Goal: Communication & Community: Ask a question

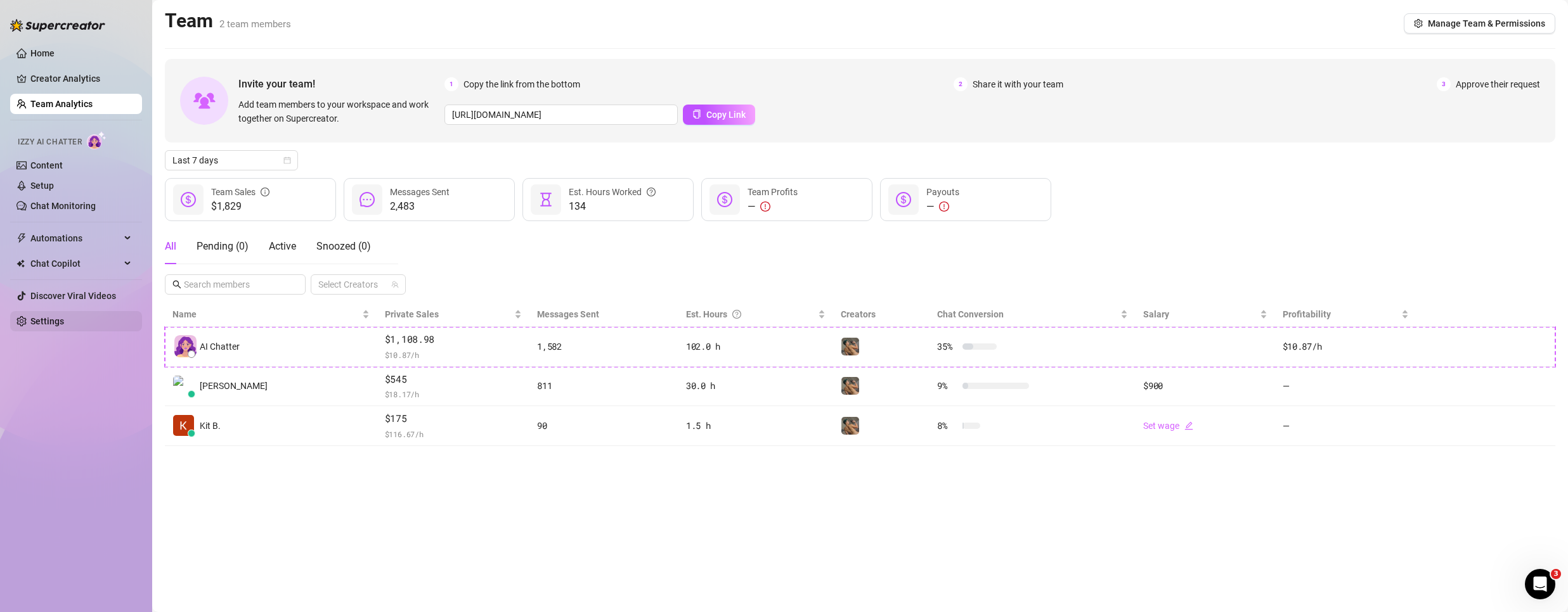
click at [38, 320] on link "Settings" at bounding box center [47, 321] width 34 height 10
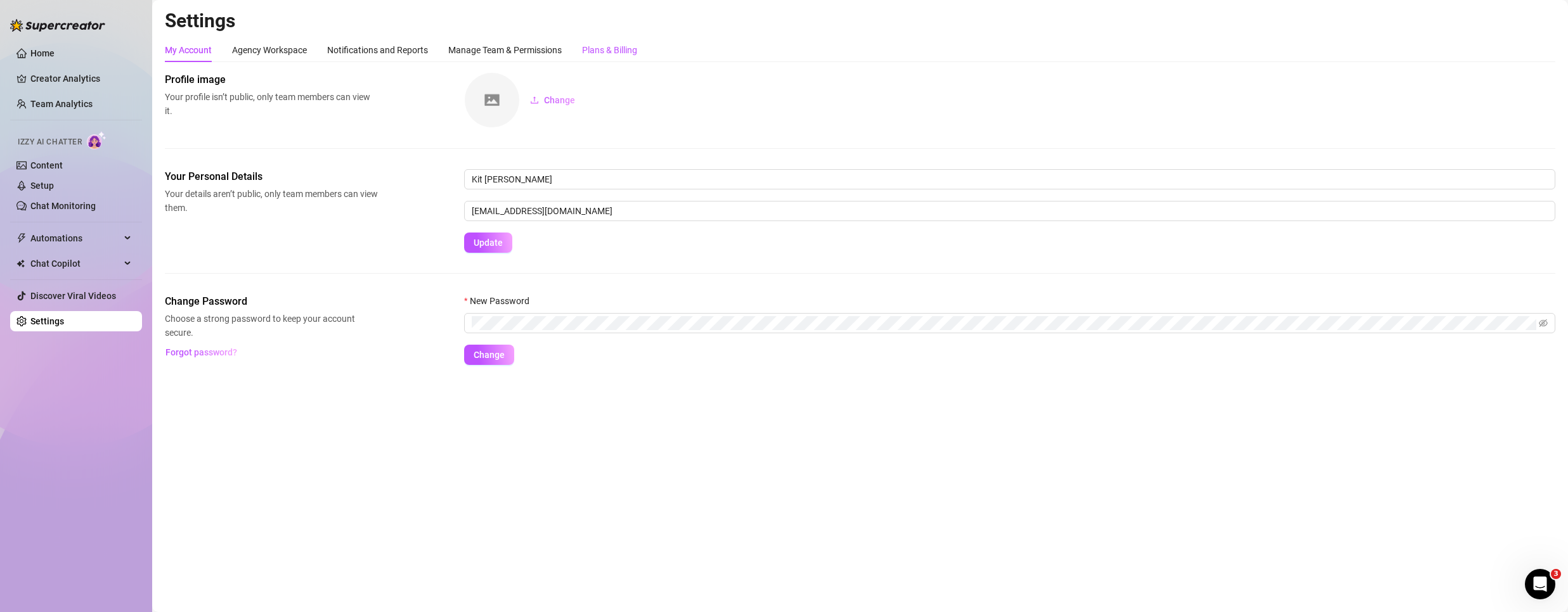
click at [590, 47] on div "Plans & Billing" at bounding box center [609, 50] width 55 height 14
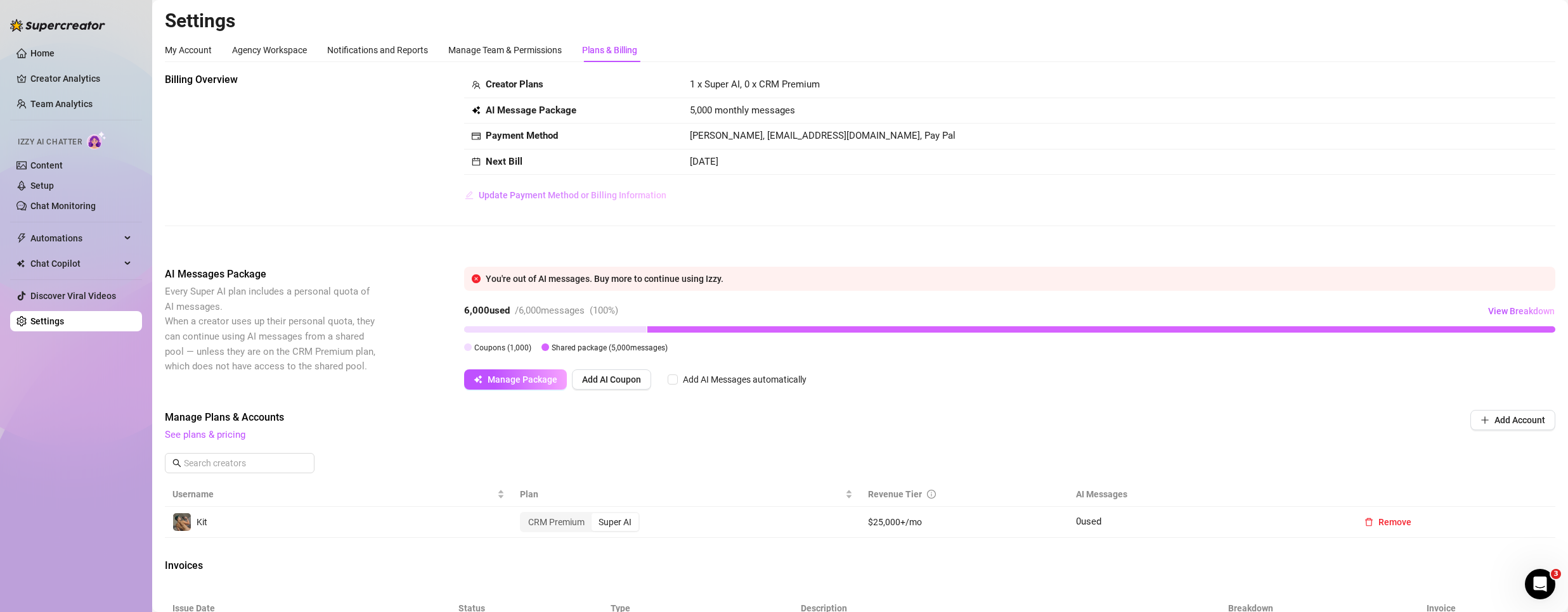
click at [538, 197] on span "Update Payment Method or Billing Information" at bounding box center [573, 196] width 188 height 10
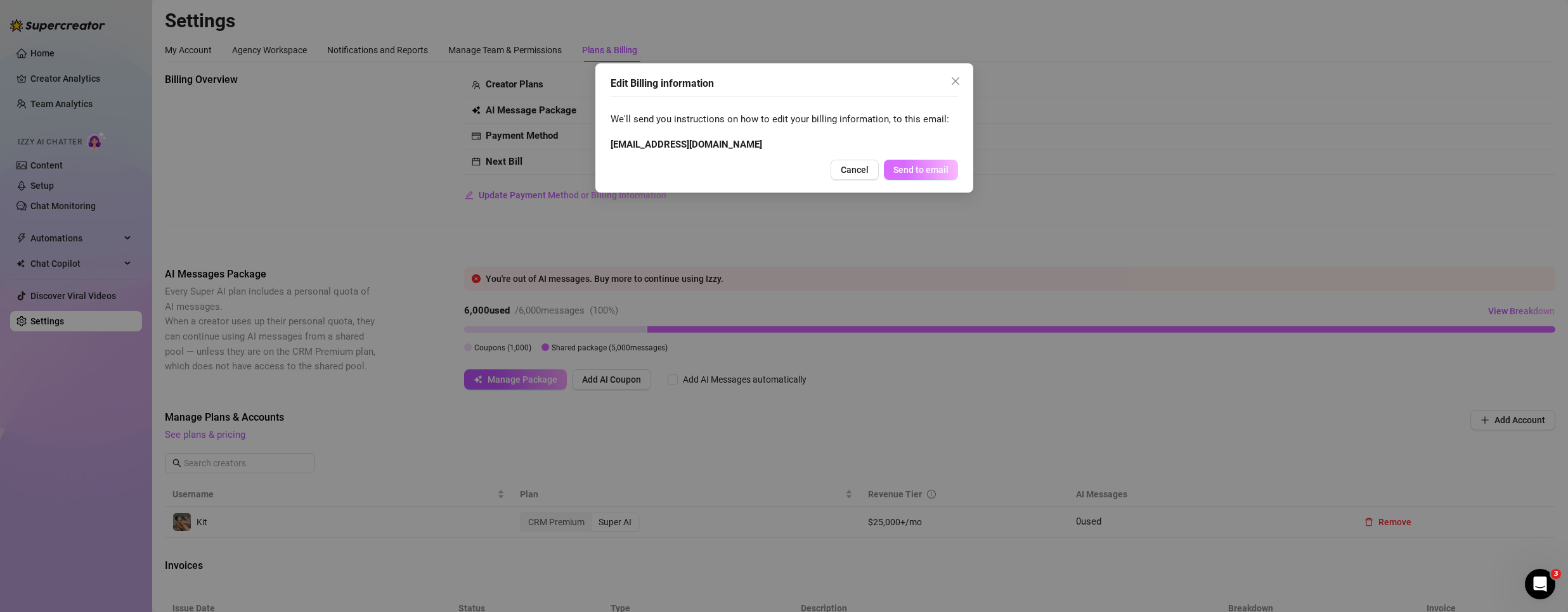
click at [923, 167] on span "Send to email" at bounding box center [920, 169] width 55 height 10
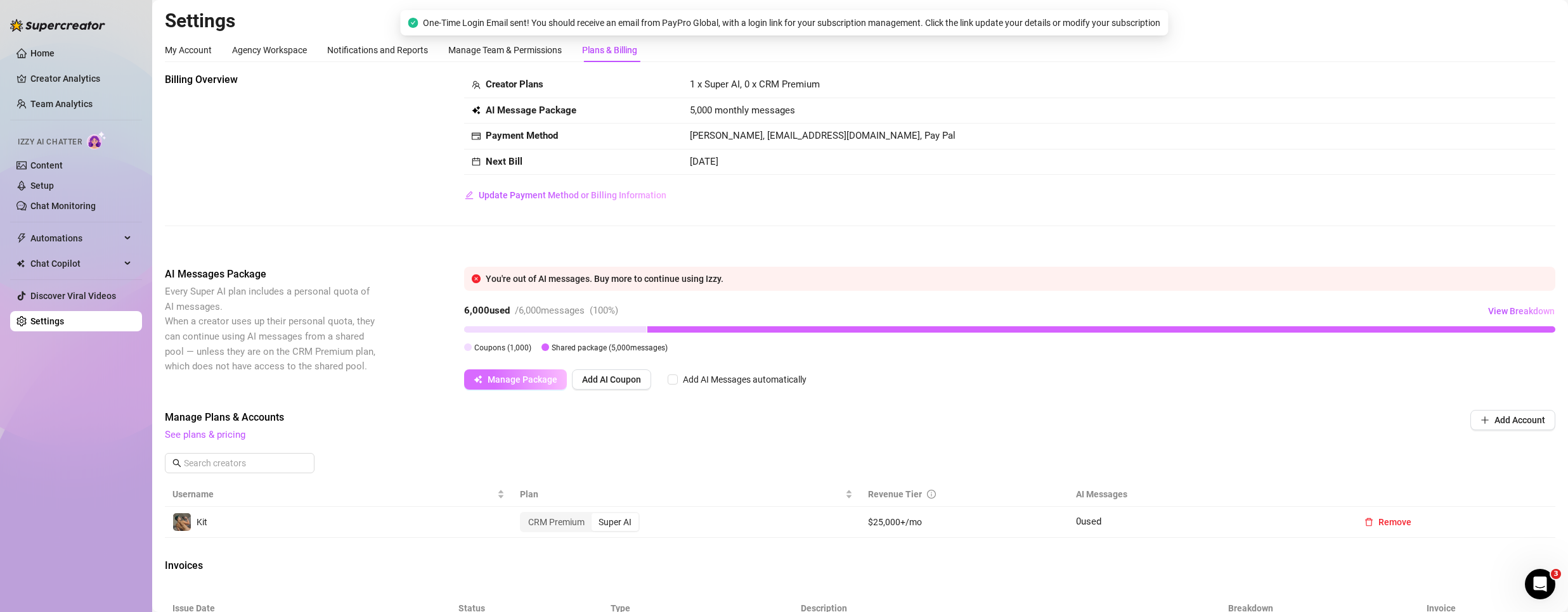
click at [543, 384] on span "Manage Package" at bounding box center [522, 379] width 70 height 10
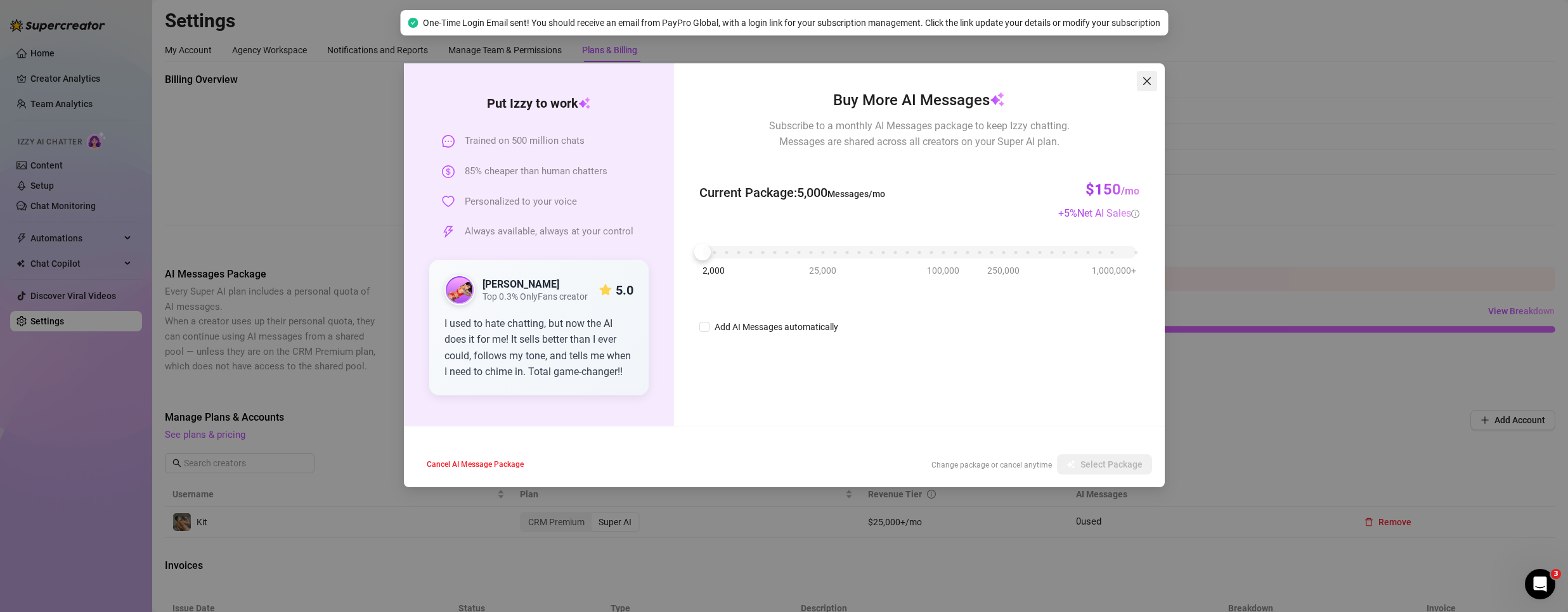
click at [1150, 79] on icon "close" at bounding box center [1147, 81] width 10 height 10
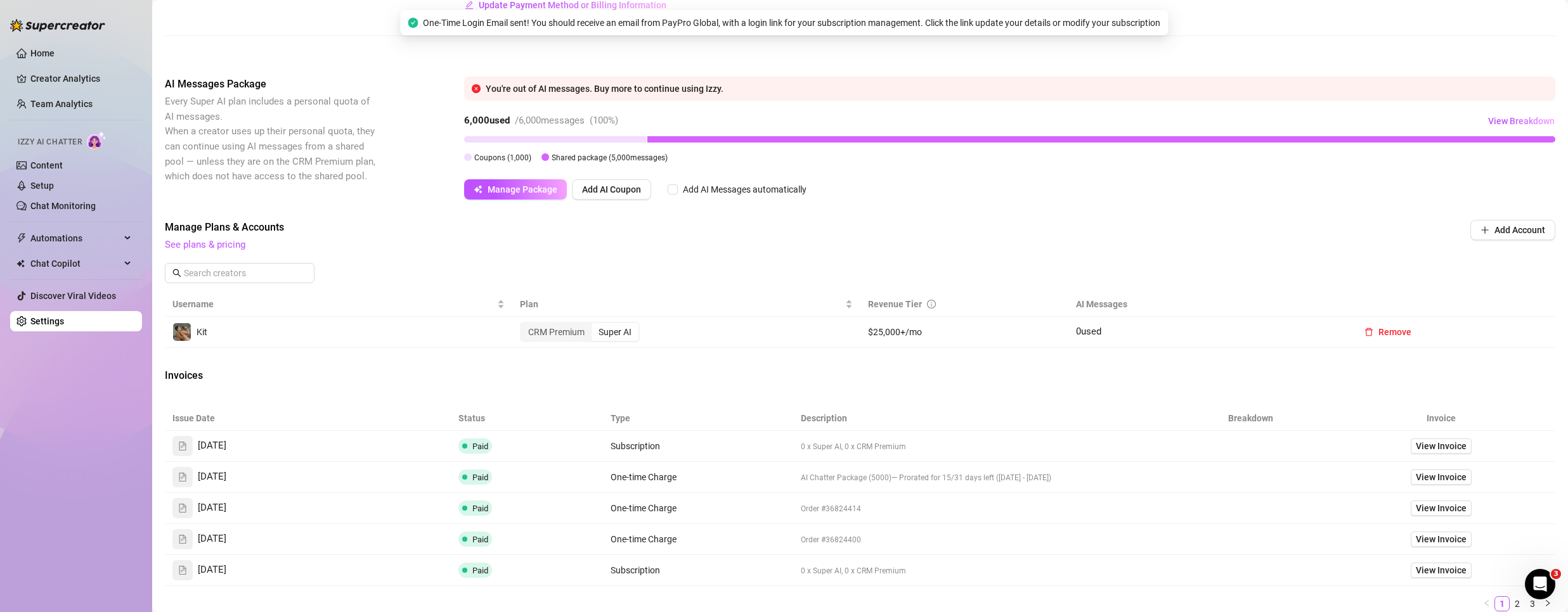
scroll to position [317, 0]
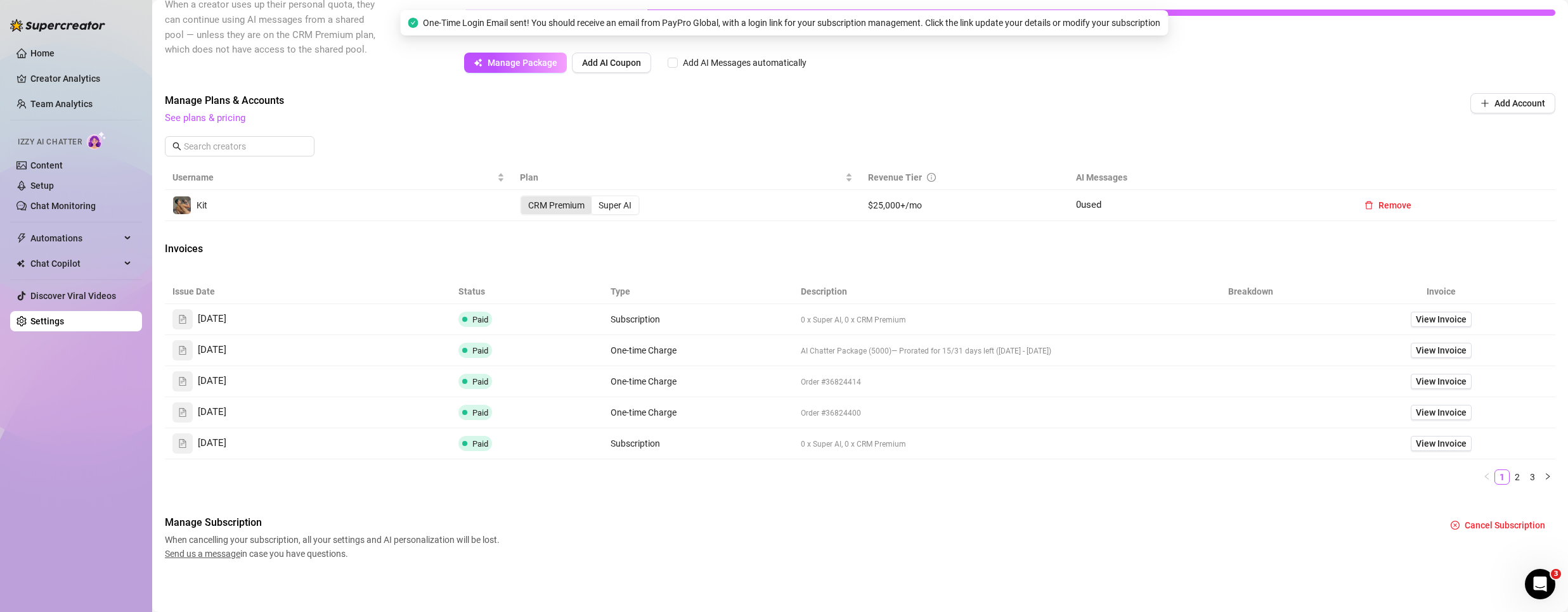
click at [563, 203] on div "CRM Premium" at bounding box center [556, 205] width 70 height 18
click at [525, 198] on input "CRM Premium" at bounding box center [525, 198] width 0 height 0
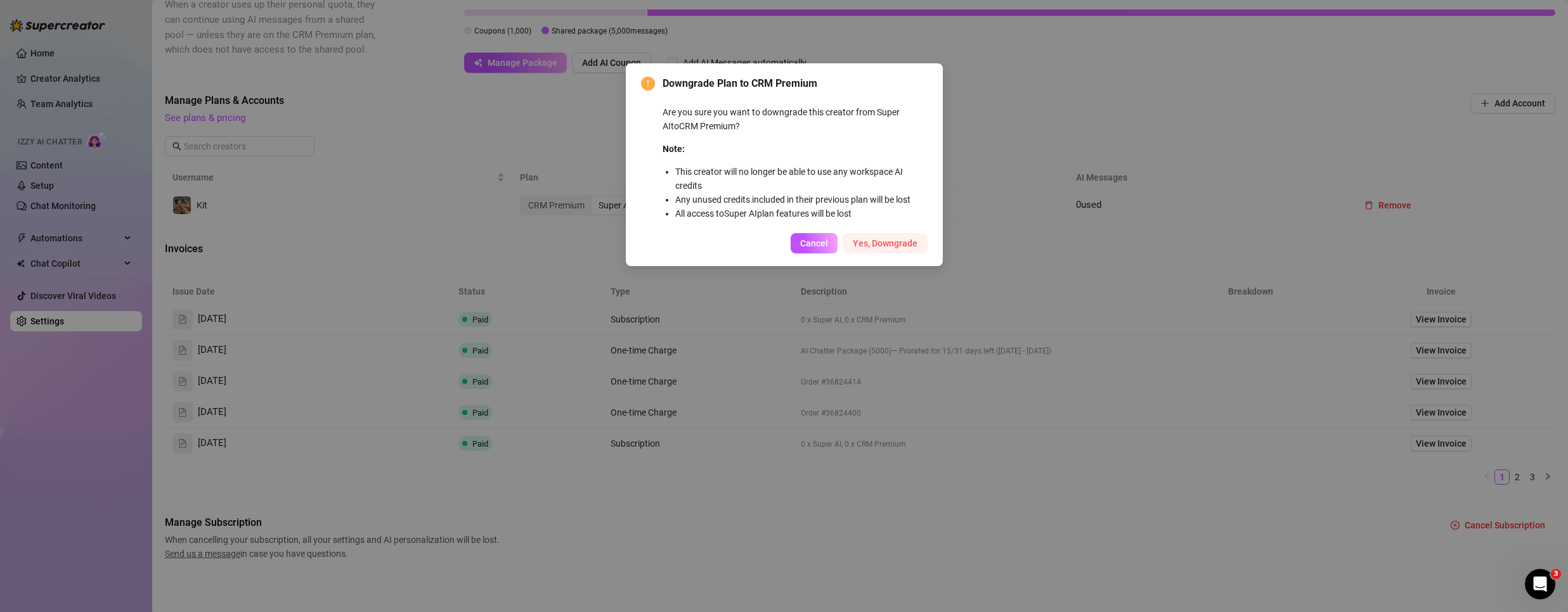
click at [875, 247] on span "Yes, Downgrade" at bounding box center [885, 244] width 65 height 10
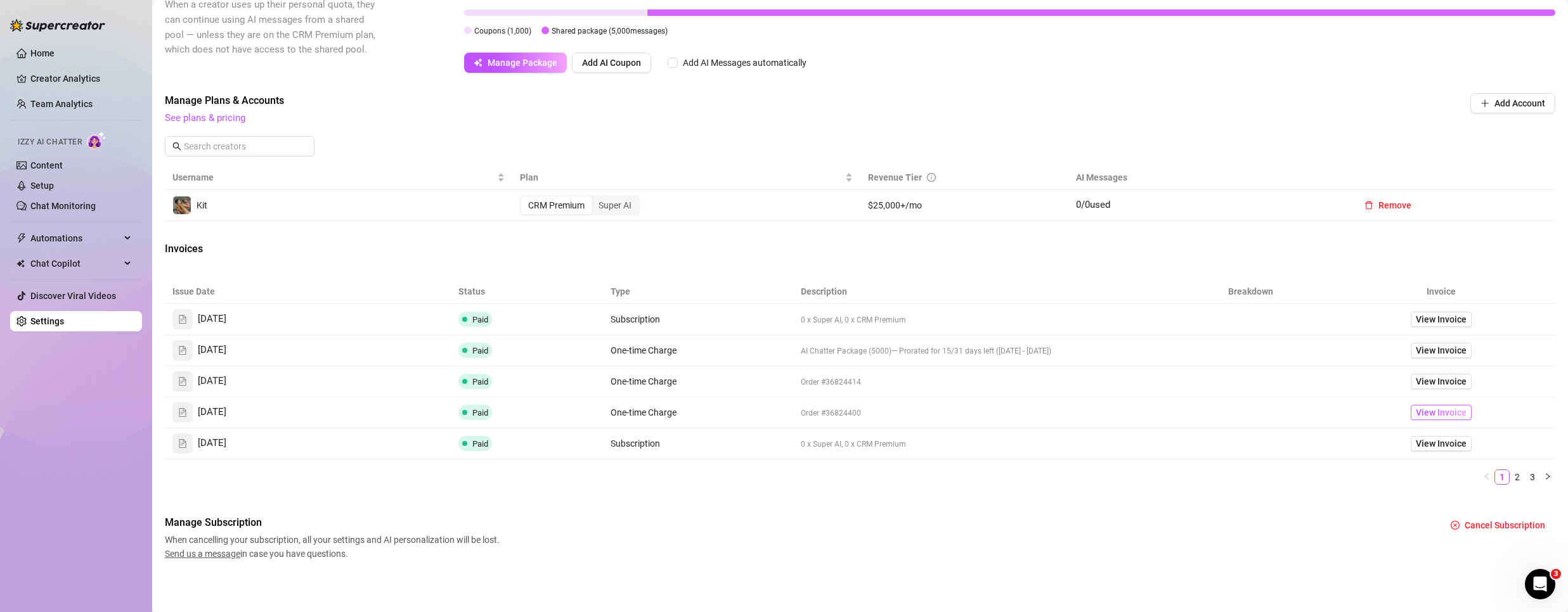
click at [1436, 411] on span "View Invoice" at bounding box center [1441, 412] width 51 height 14
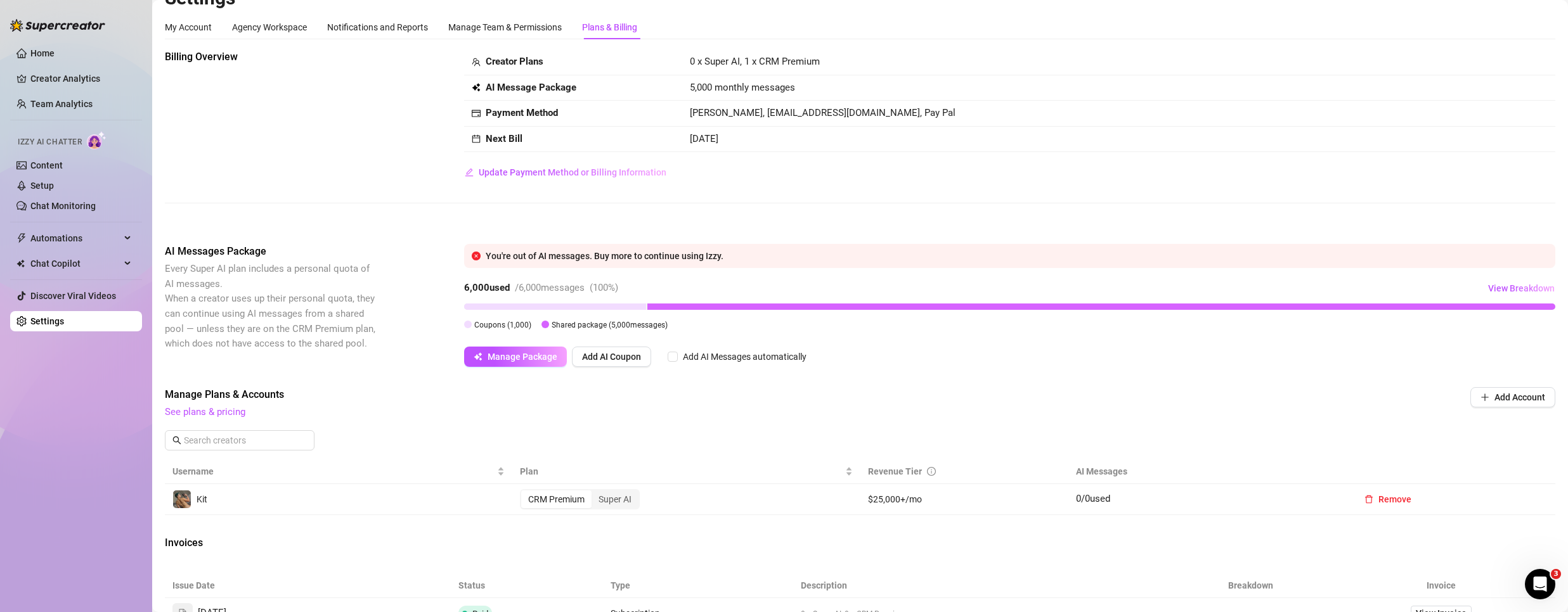
scroll to position [0, 0]
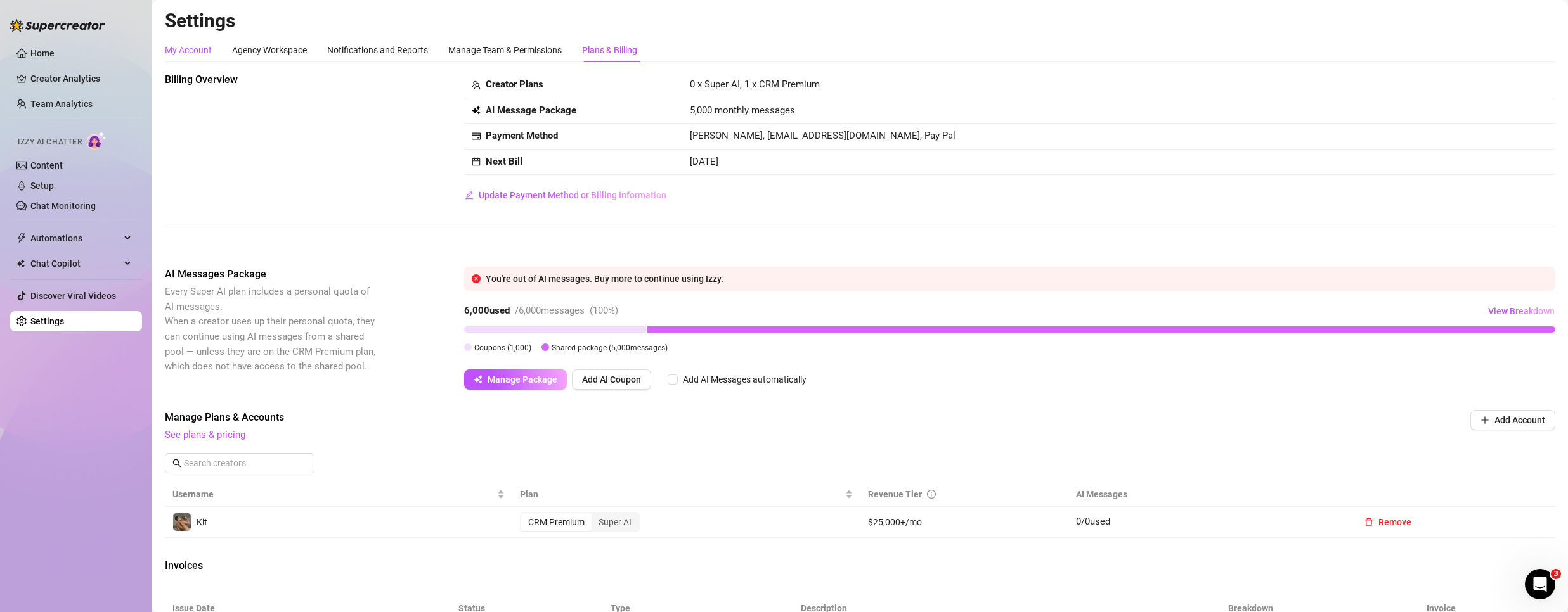
drag, startPoint x: 193, startPoint y: 51, endPoint x: 199, endPoint y: 55, distance: 7.2
click at [193, 51] on div "My Account" at bounding box center [188, 50] width 47 height 14
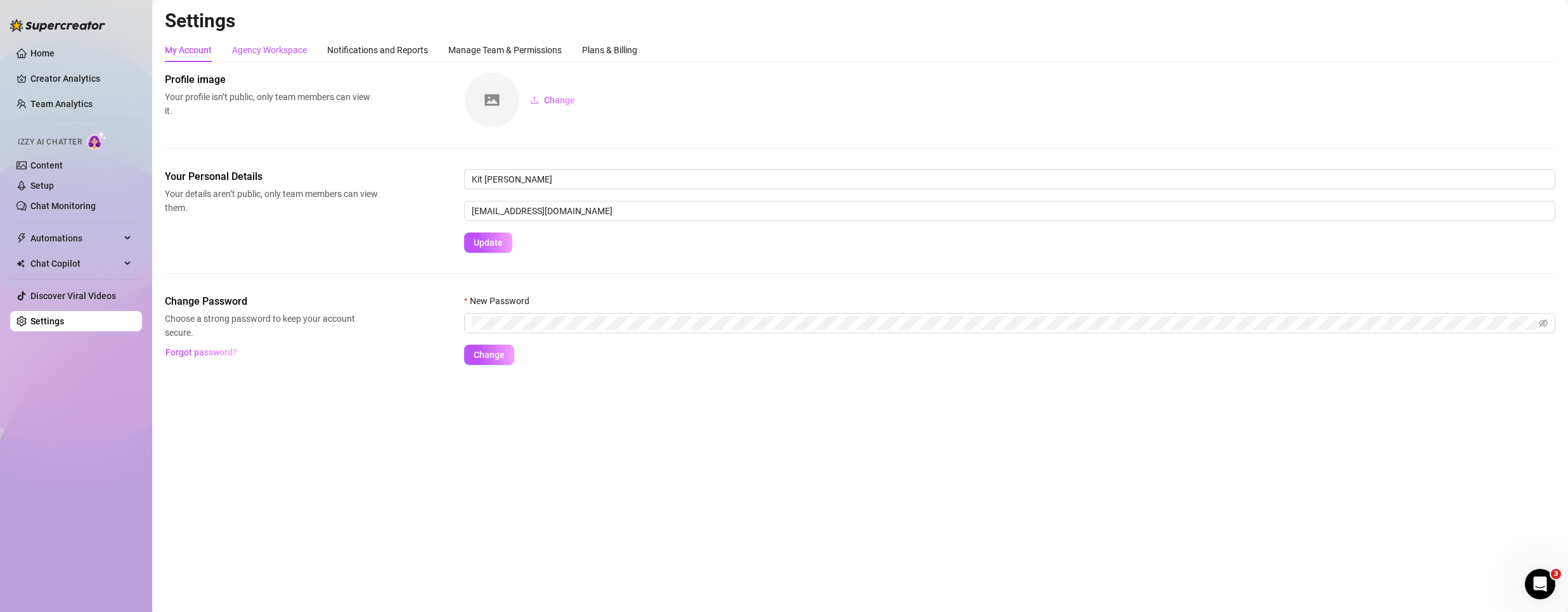
click at [253, 49] on div "Agency Workspace" at bounding box center [269, 50] width 75 height 14
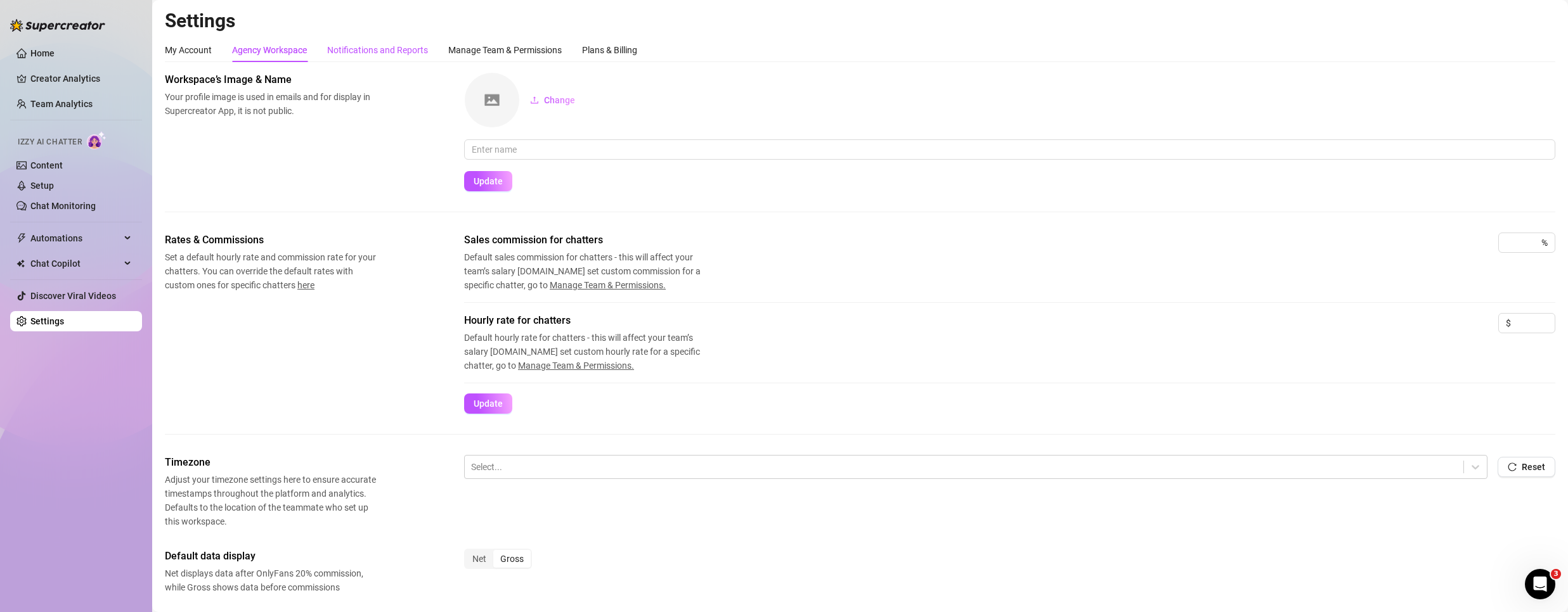
click at [357, 47] on div "Notifications and Reports" at bounding box center [378, 50] width 101 height 14
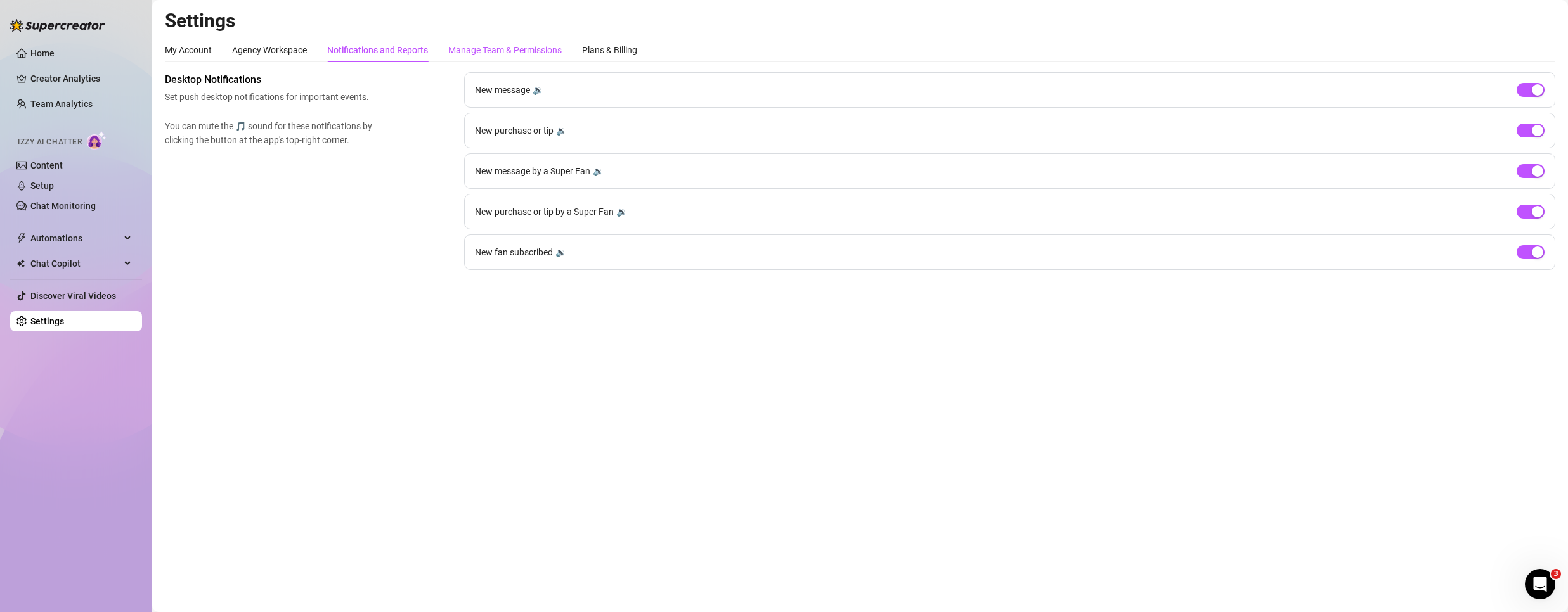
click at [479, 46] on div "Manage Team & Permissions" at bounding box center [504, 50] width 114 height 14
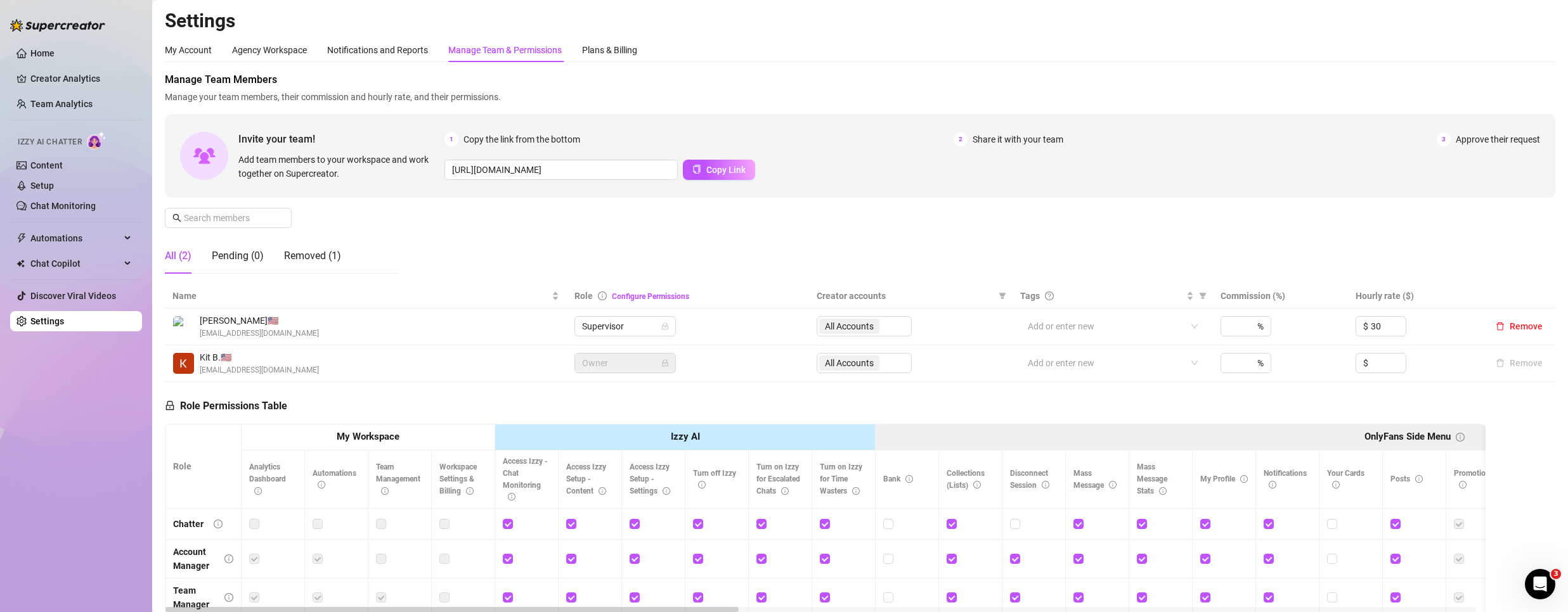
click at [64, 325] on link "Settings" at bounding box center [47, 321] width 34 height 10
click at [54, 191] on link "Setup" at bounding box center [42, 185] width 24 height 10
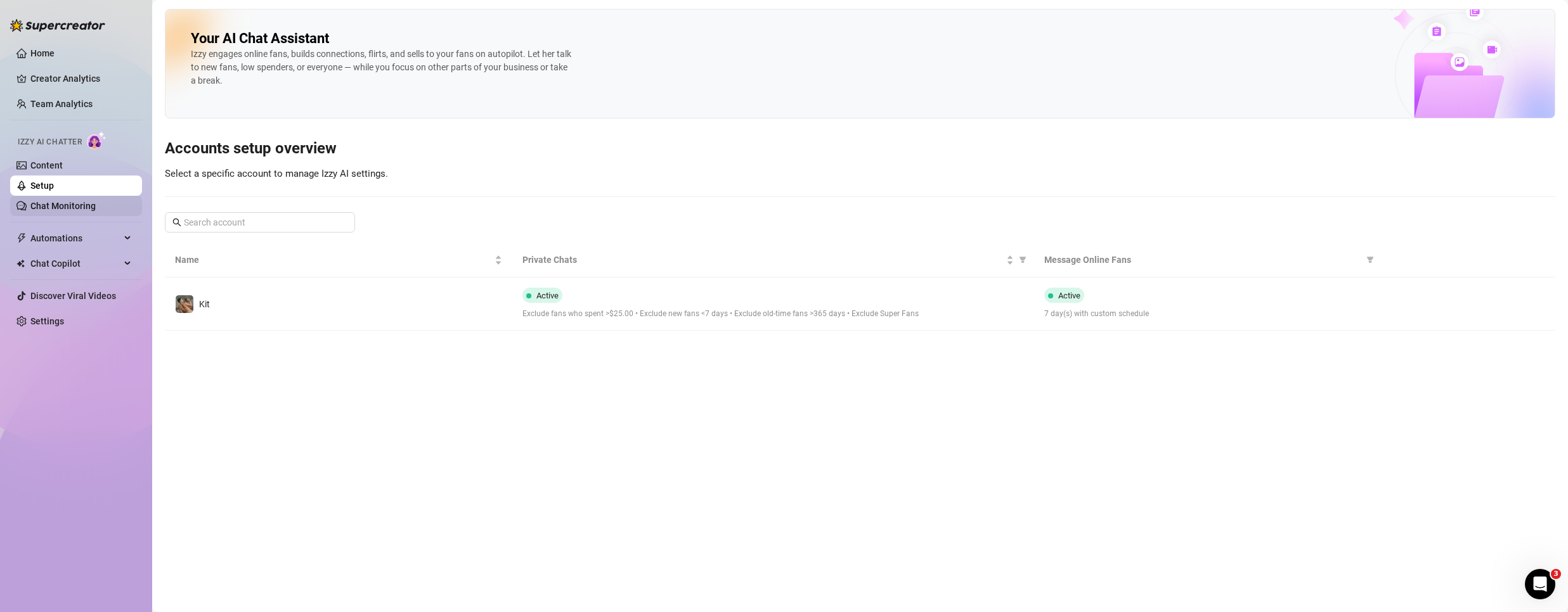
click at [59, 204] on link "Chat Monitoring" at bounding box center [62, 206] width 65 height 10
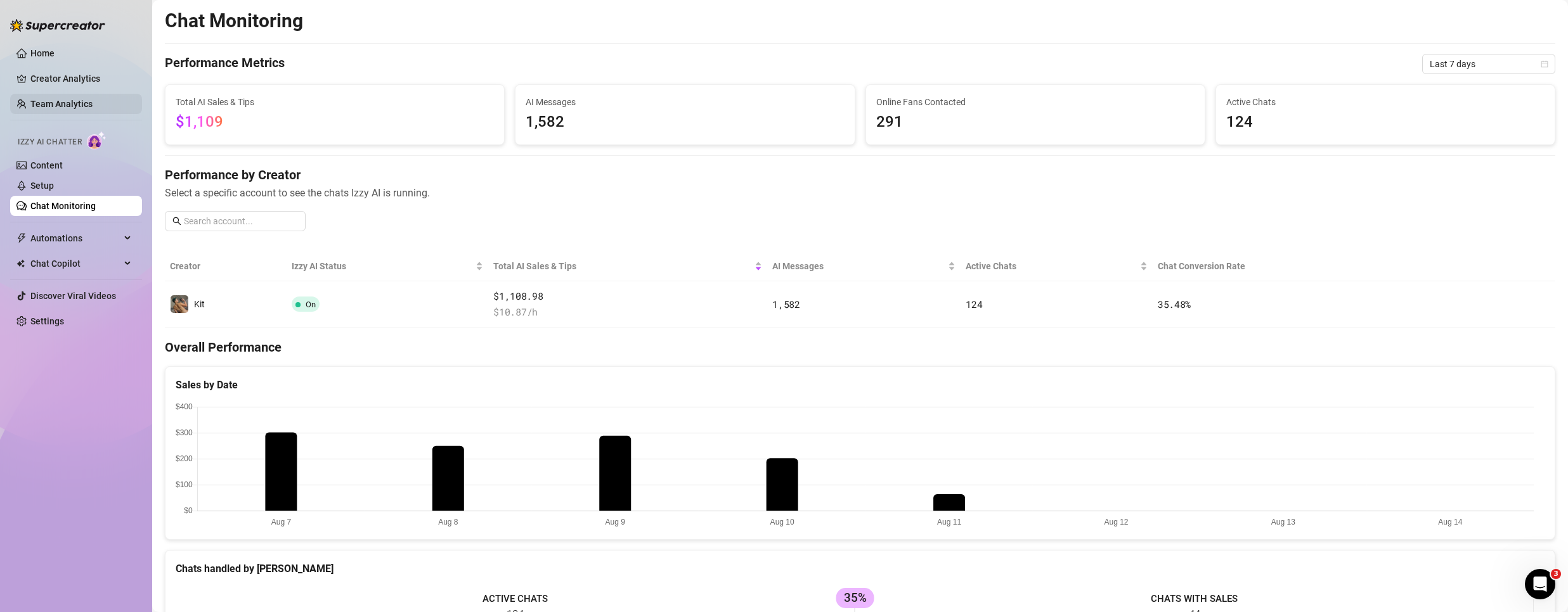
click at [64, 101] on link "Team Analytics" at bounding box center [62, 104] width 62 height 10
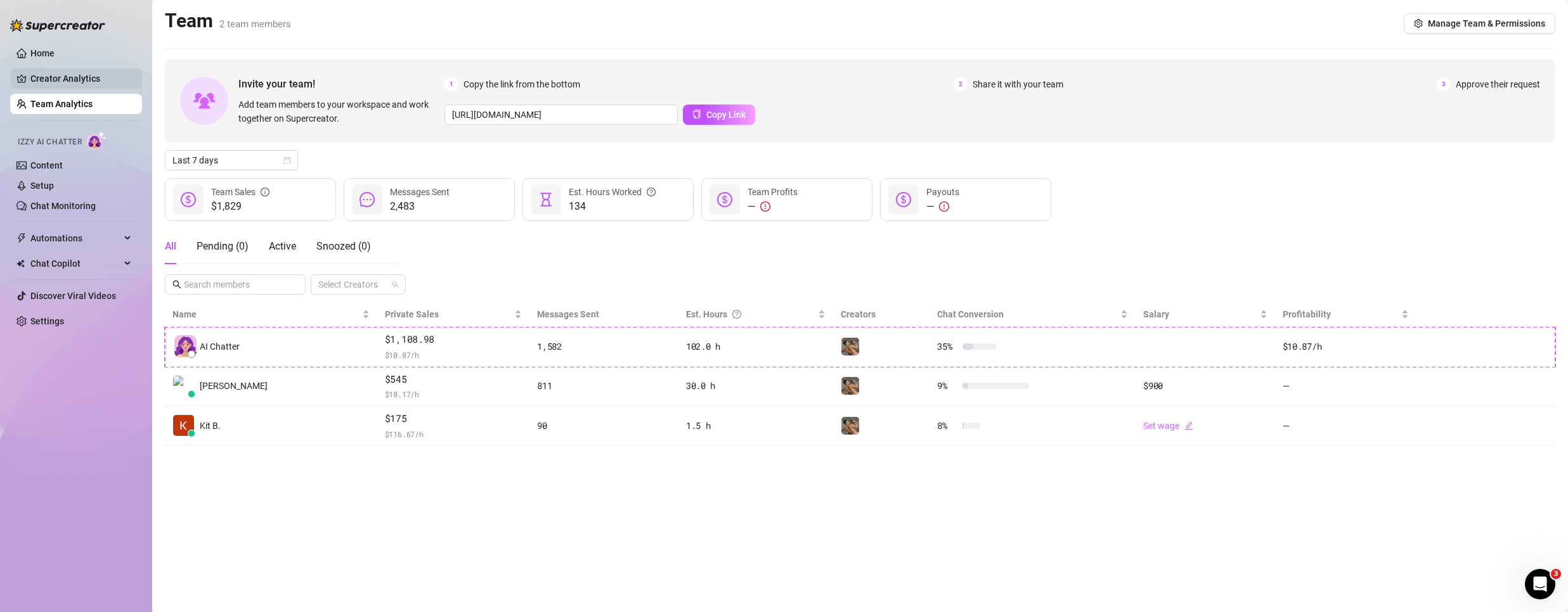
click at [59, 80] on link "Creator Analytics" at bounding box center [81, 78] width 101 height 20
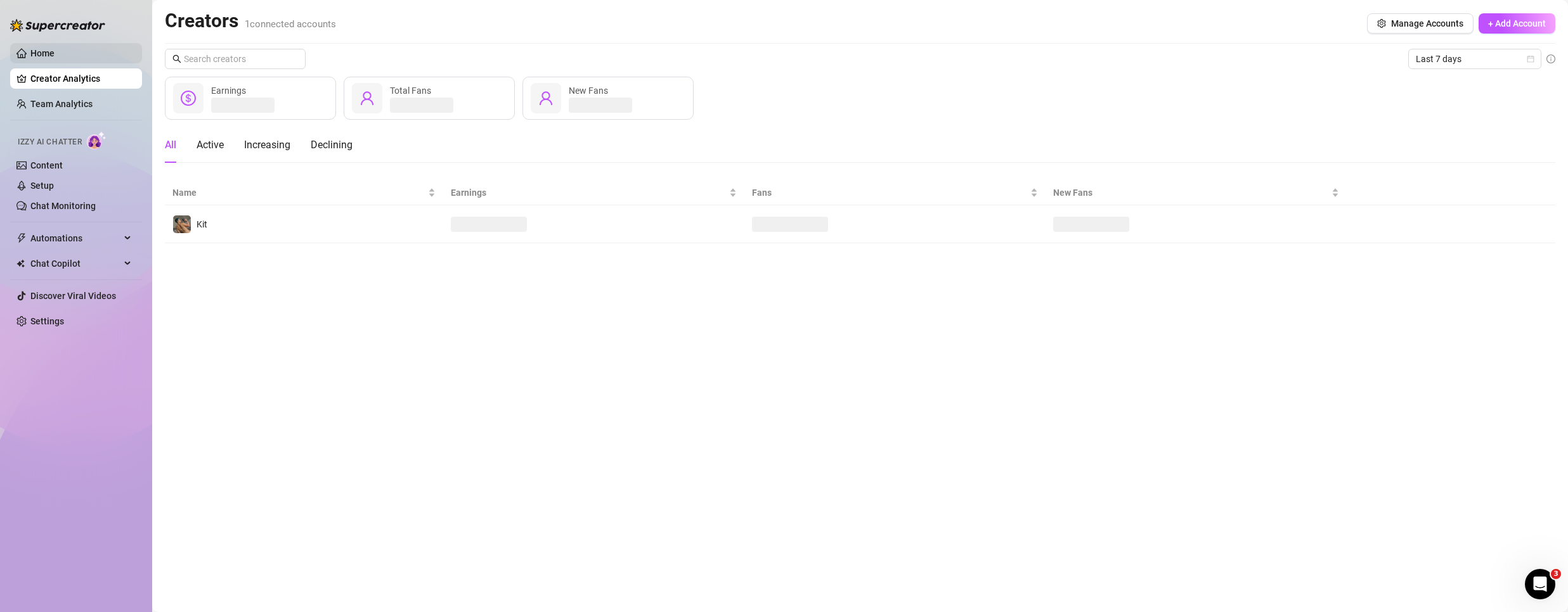
click at [46, 53] on link "Home" at bounding box center [42, 53] width 24 height 10
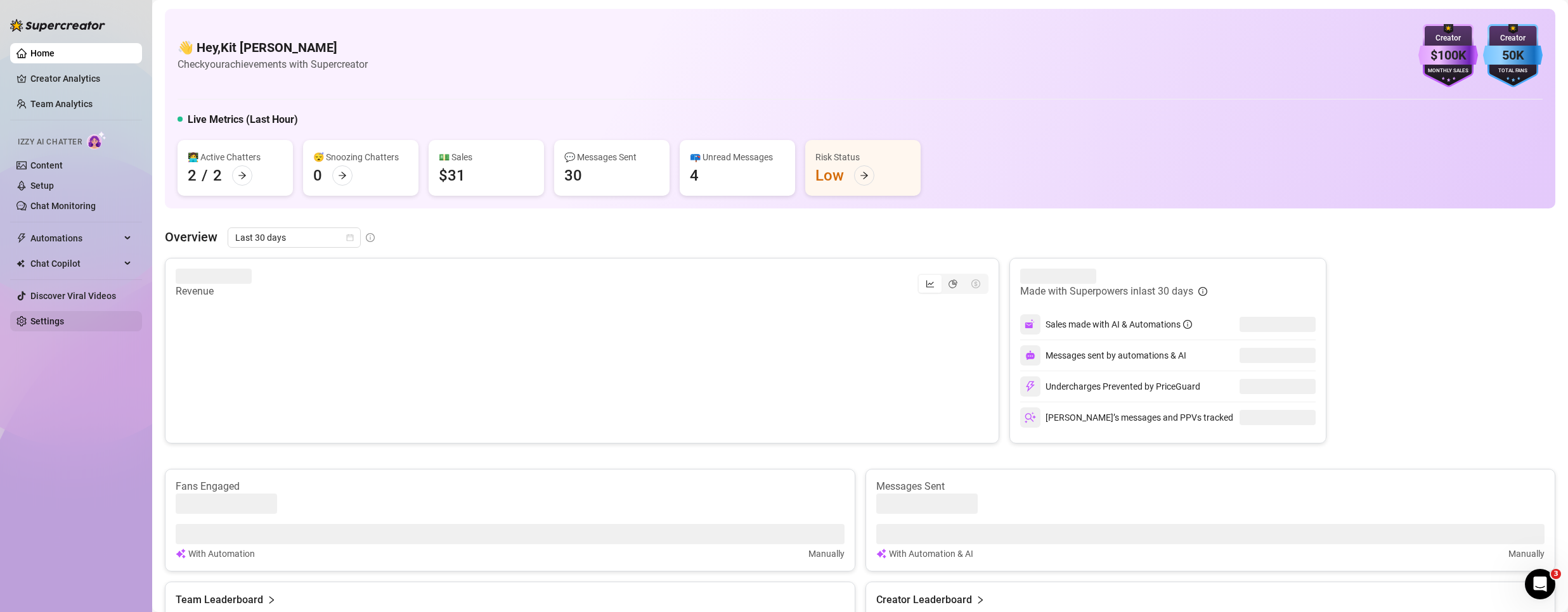
click at [49, 321] on link "Settings" at bounding box center [47, 321] width 34 height 10
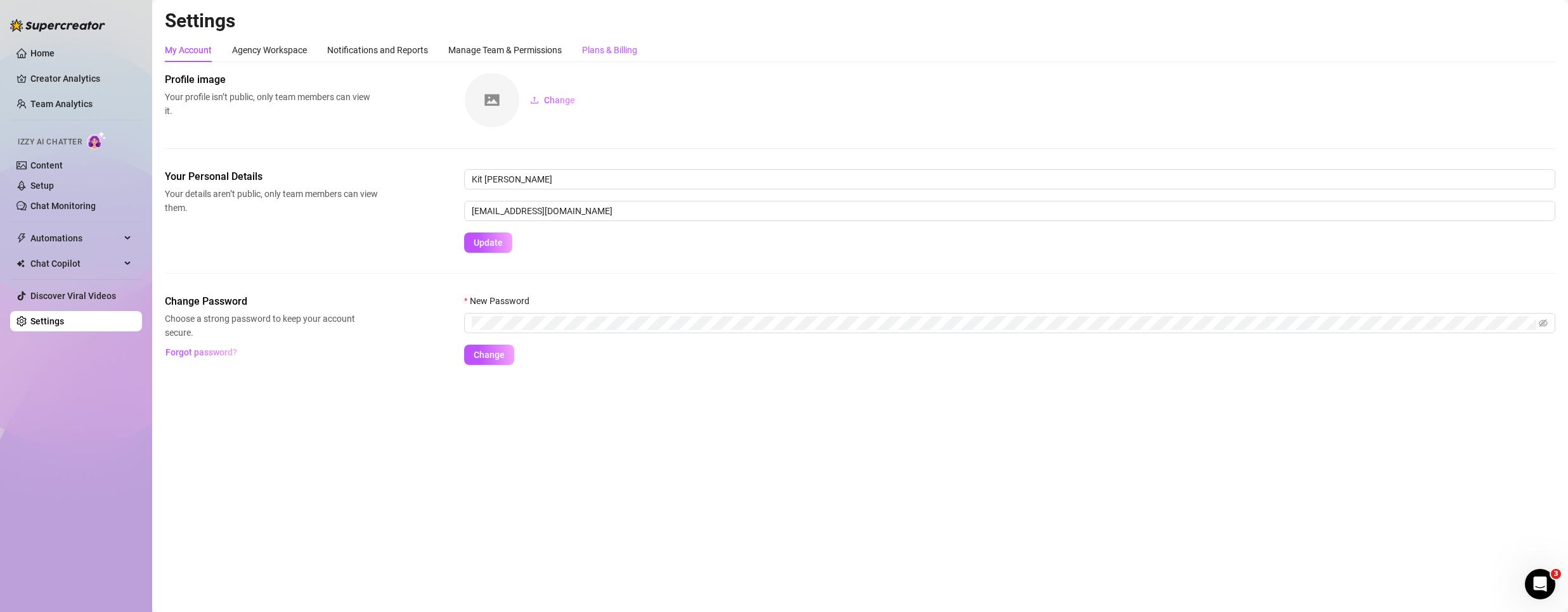
click at [593, 53] on div "Plans & Billing" at bounding box center [609, 50] width 55 height 14
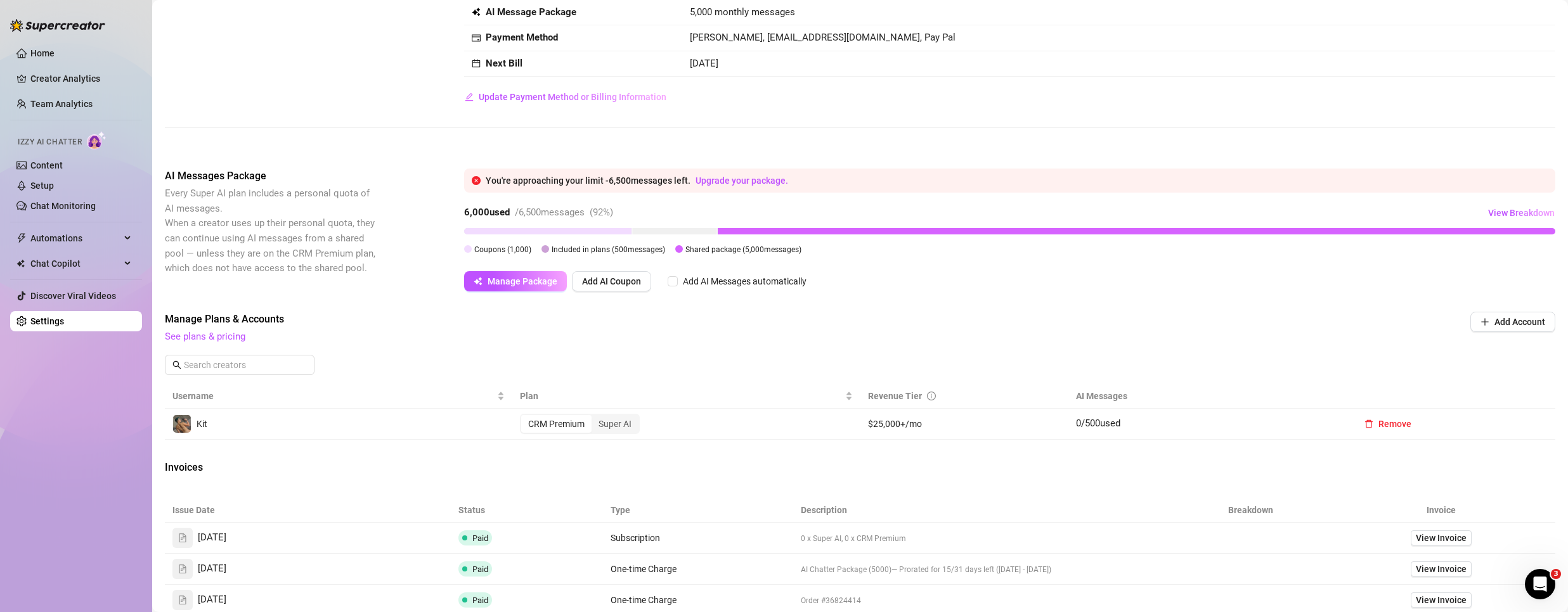
scroll to position [63, 0]
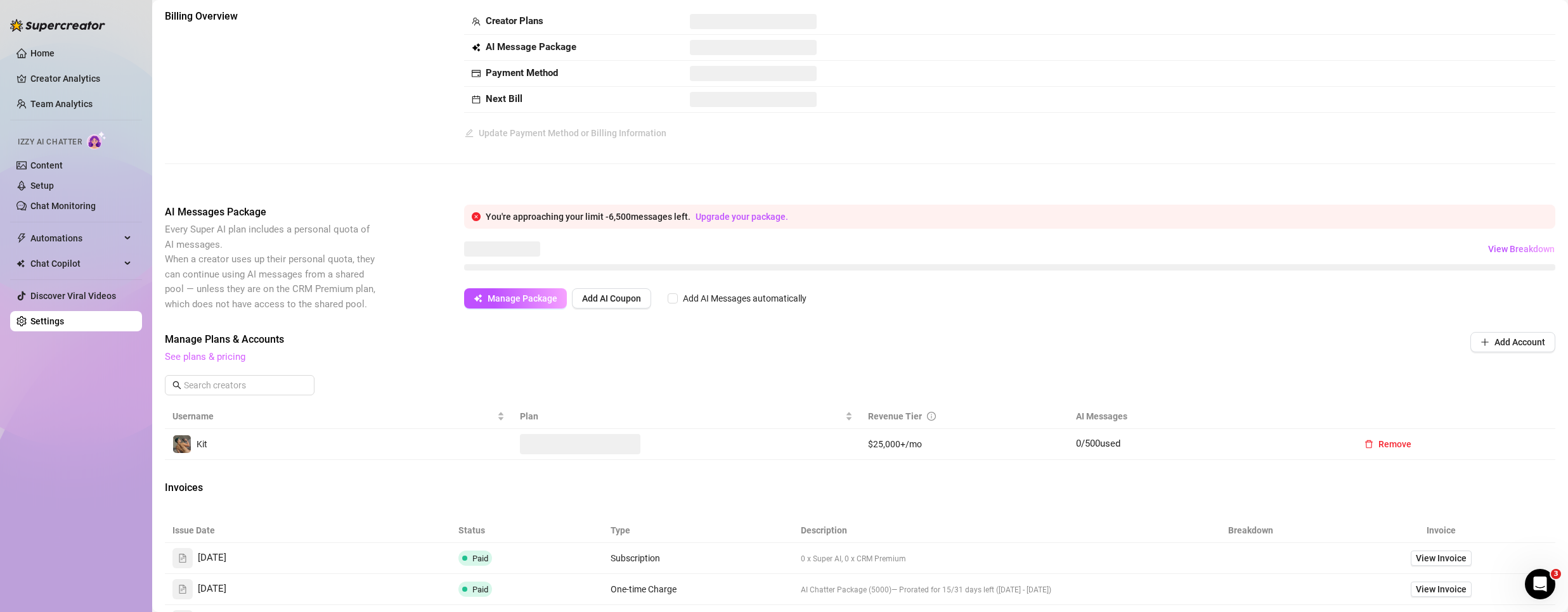
click at [226, 367] on div "Manage Plans & Accounts See plans & pricing Add Account" at bounding box center [859, 368] width 1391 height 72
click at [224, 347] on span "Manage Plans & Accounts" at bounding box center [774, 340] width 1220 height 15
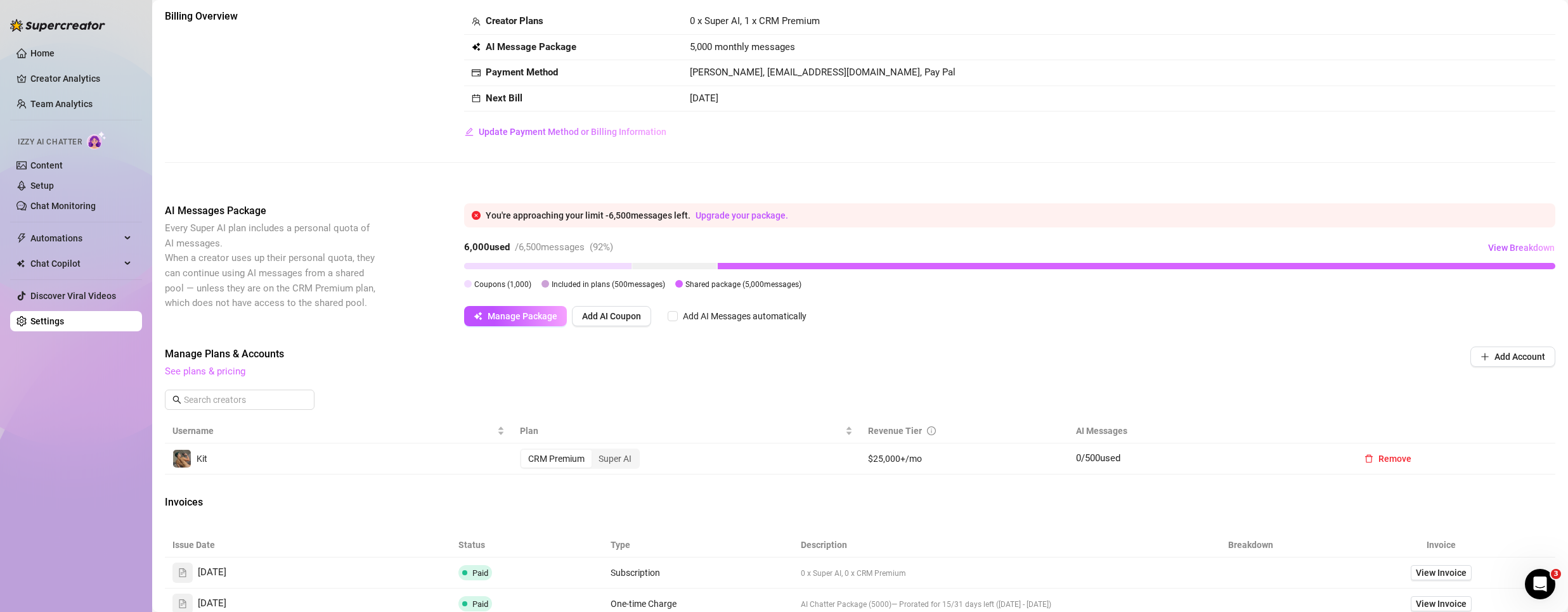
click at [224, 372] on link "See plans & pricing" at bounding box center [204, 372] width 80 height 12
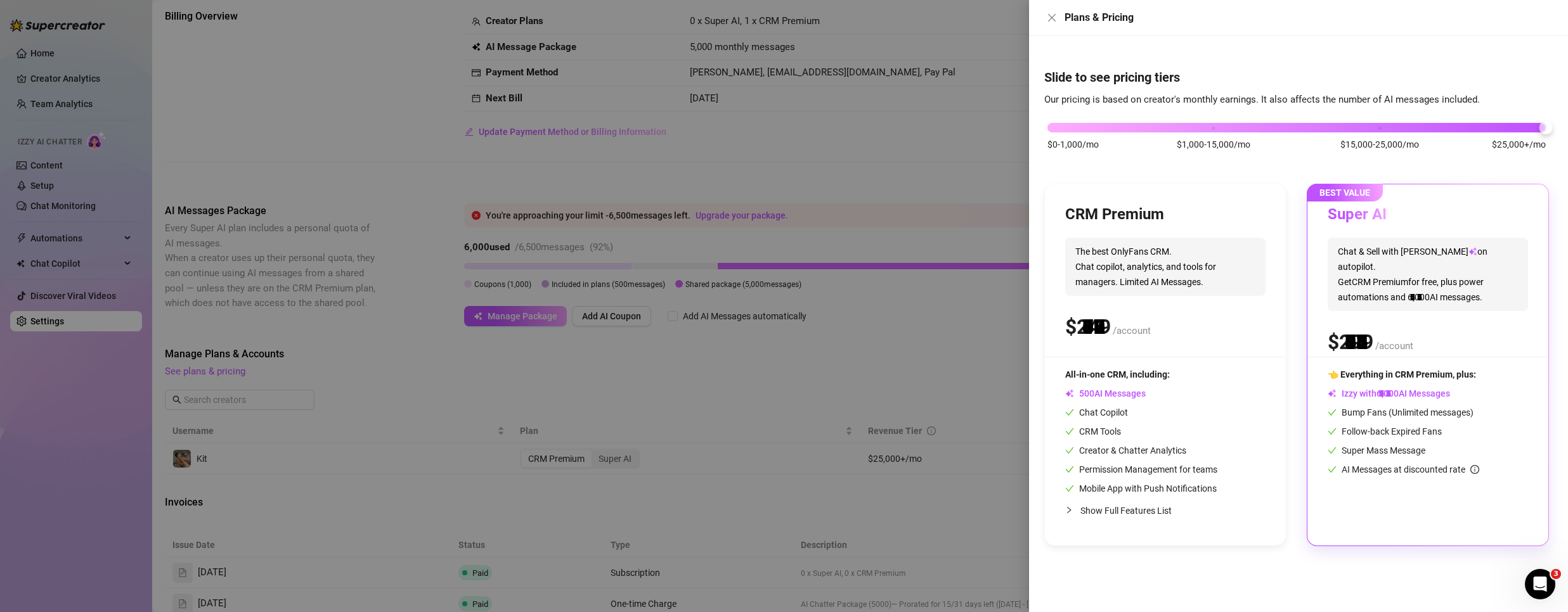
click at [1524, 128] on div "$0-1,000/mo $1,000-15,000/mo $15,000-25,000/mo $25,000+/mo" at bounding box center [1296, 124] width 498 height 8
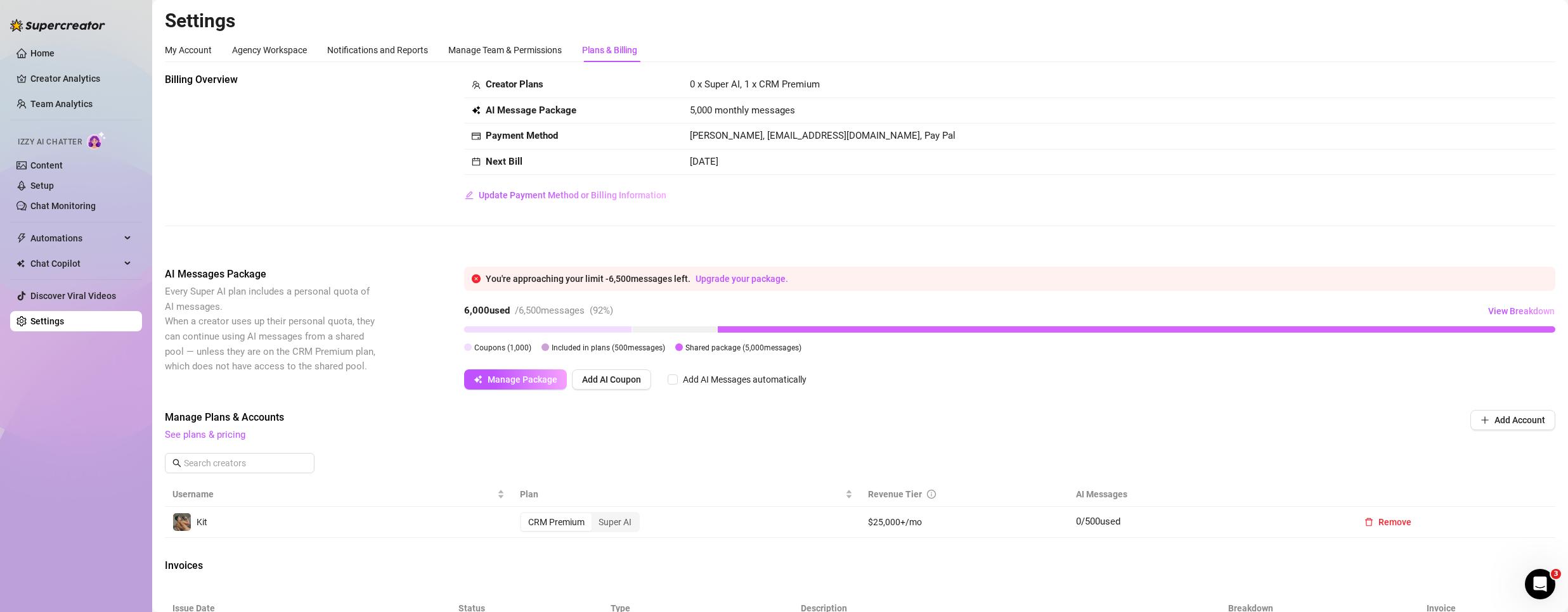
click at [1533, 582] on icon "Open Intercom Messenger" at bounding box center [1540, 584] width 21 height 21
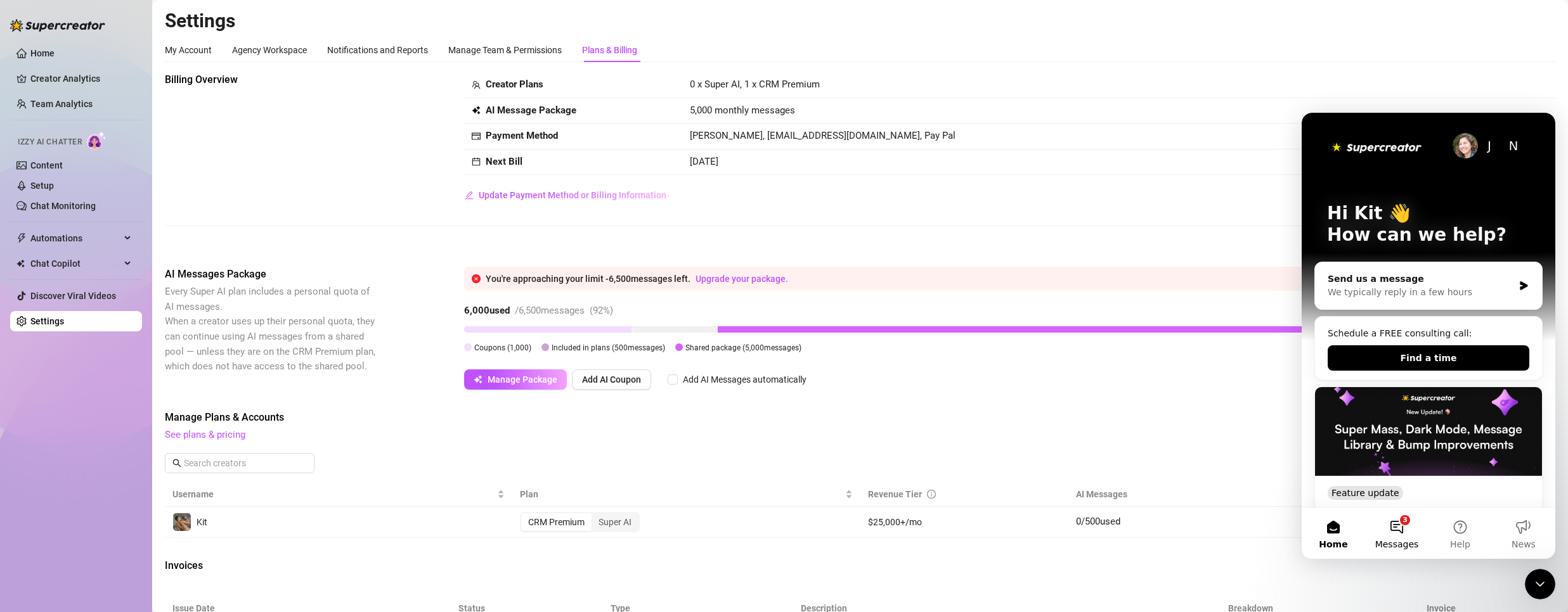
click at [1388, 535] on button "3 Messages" at bounding box center [1397, 534] width 63 height 51
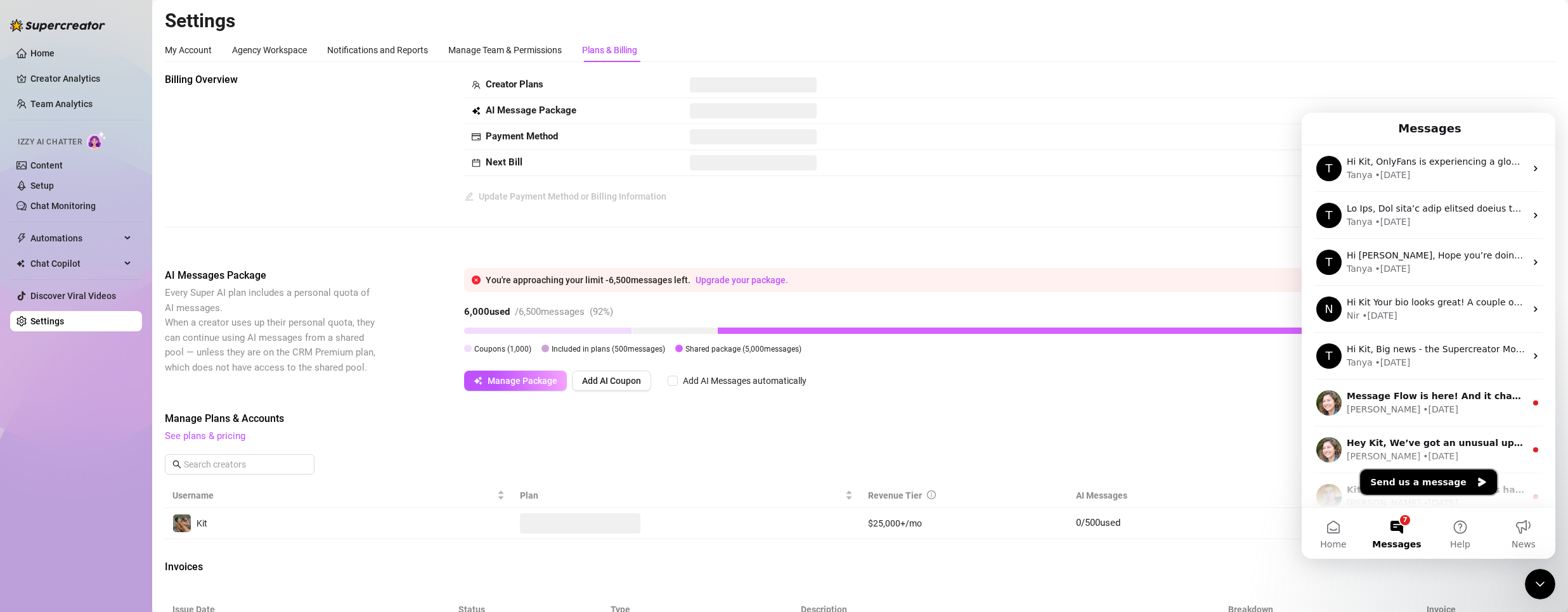
click at [1420, 481] on button "Send us a message" at bounding box center [1429, 482] width 137 height 25
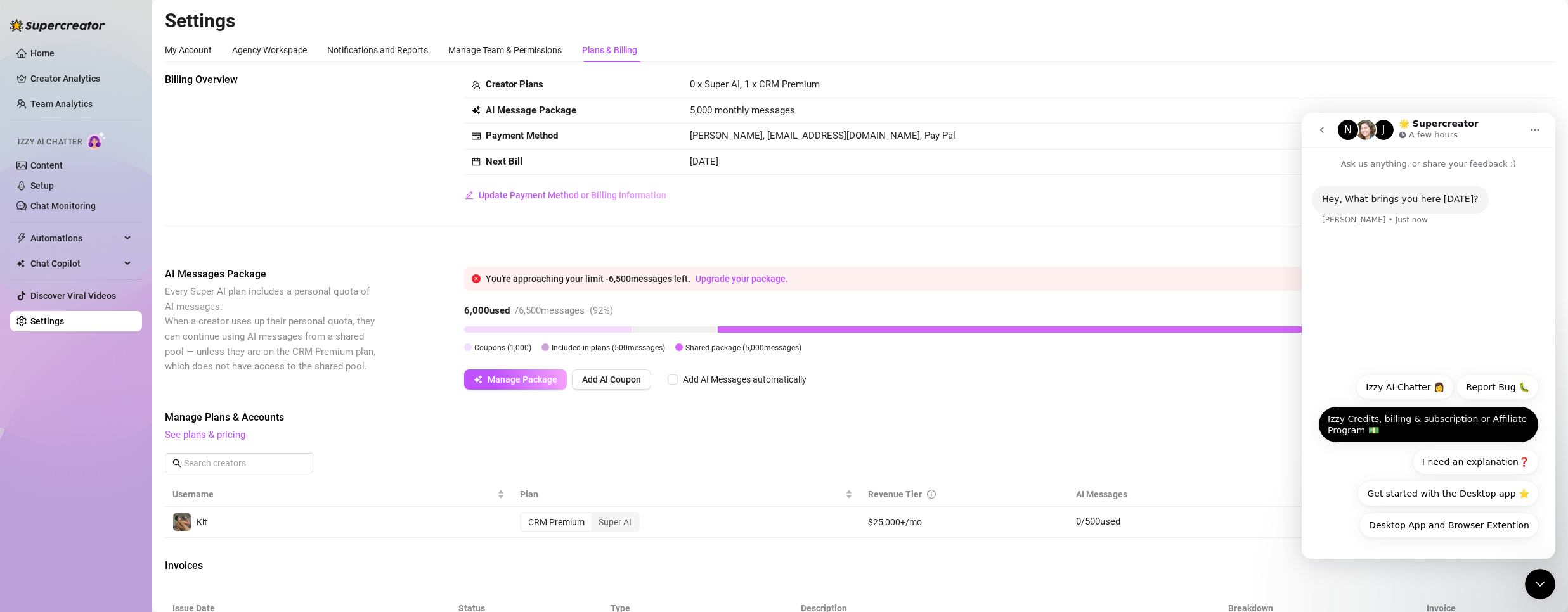
click at [1441, 433] on button "Izzy Credits, billing & subscription or Affiliate Program 💵" at bounding box center [1429, 425] width 221 height 37
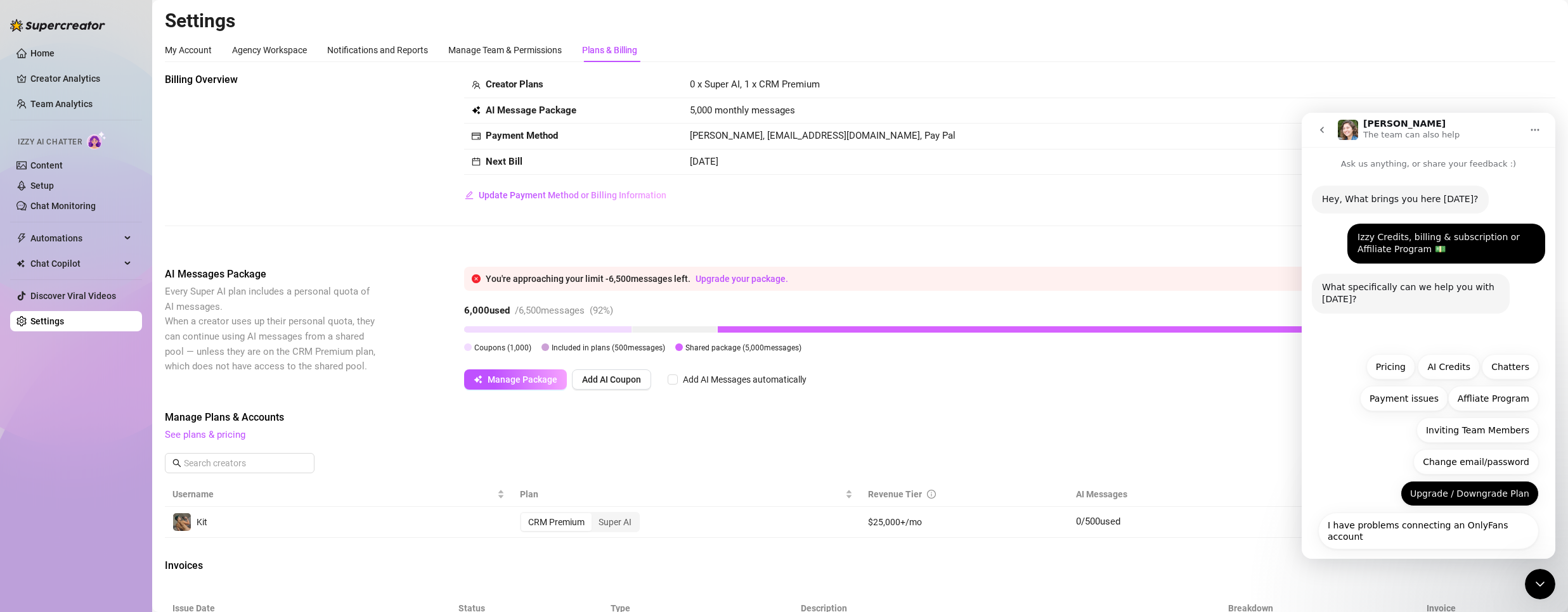
click at [1478, 499] on button "Upgrade / Downgrade Plan" at bounding box center [1470, 494] width 138 height 25
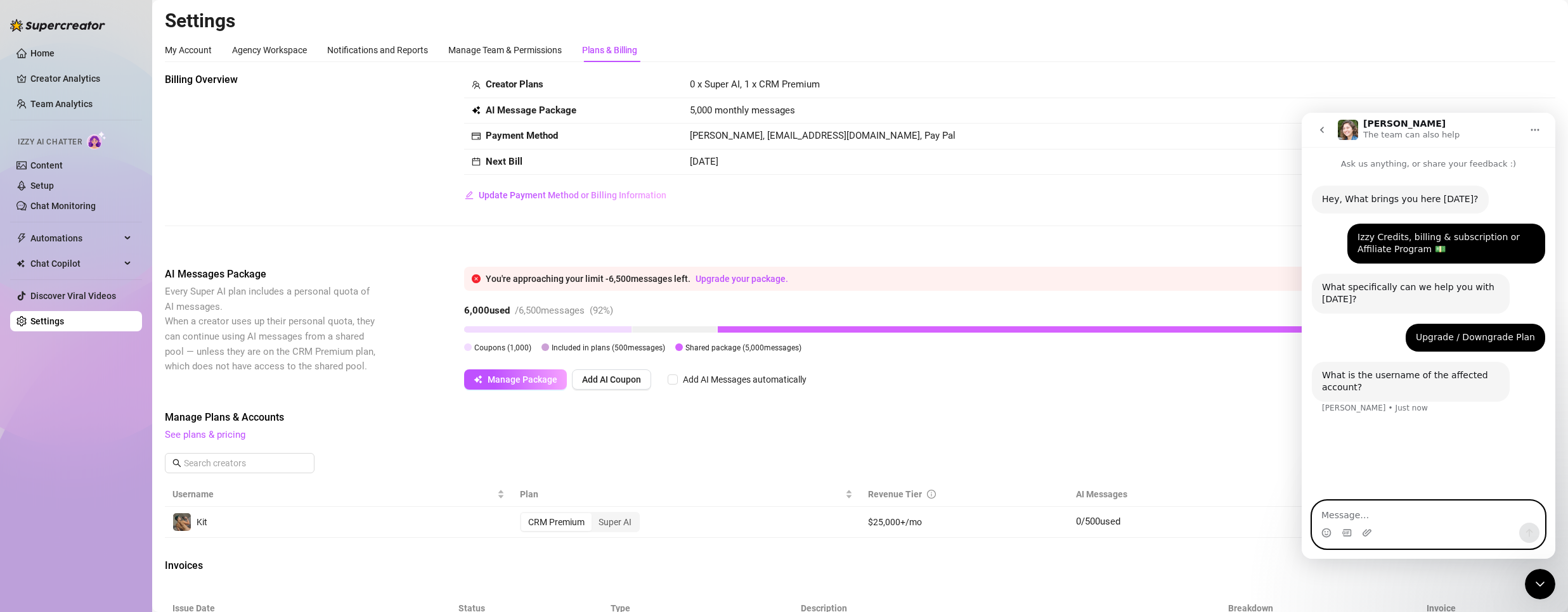
click at [1424, 509] on textarea "Message…" at bounding box center [1428, 513] width 232 height 22
type textarea "kitthebeefcake"
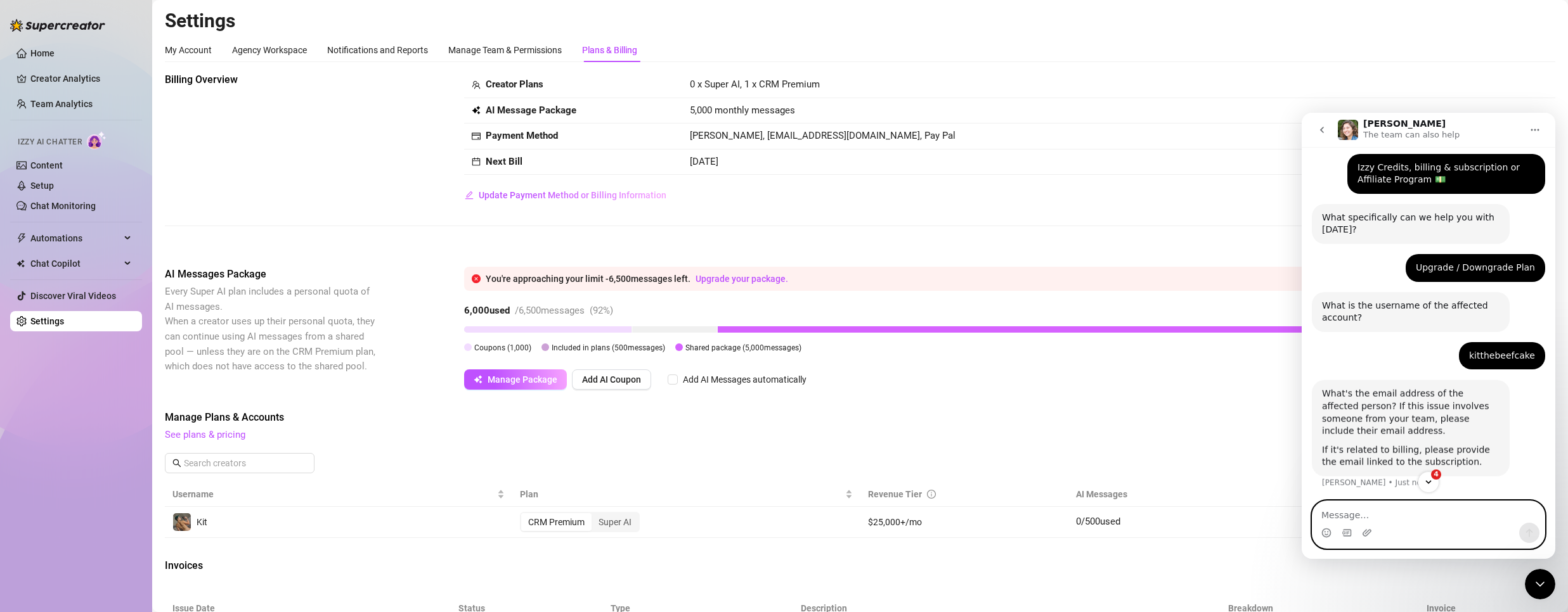
scroll to position [71, 0]
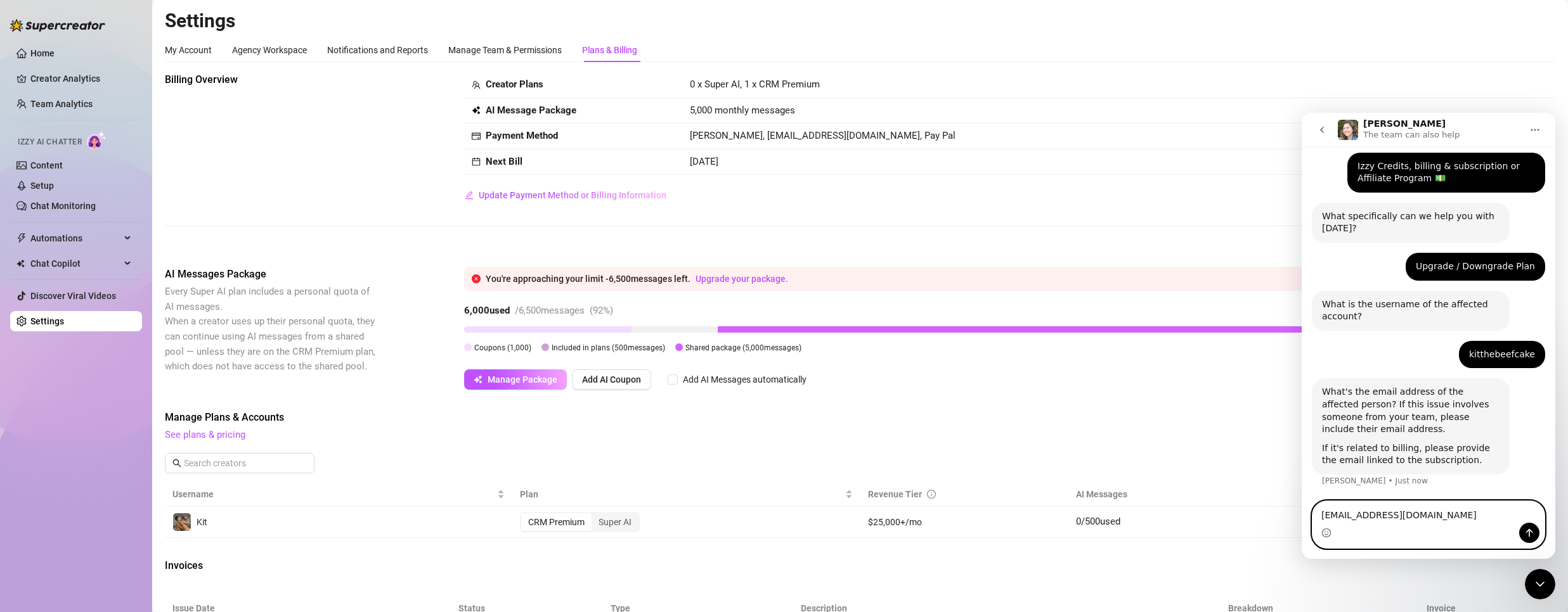
type textarea "[EMAIL_ADDRESS][DOMAIN_NAME]"
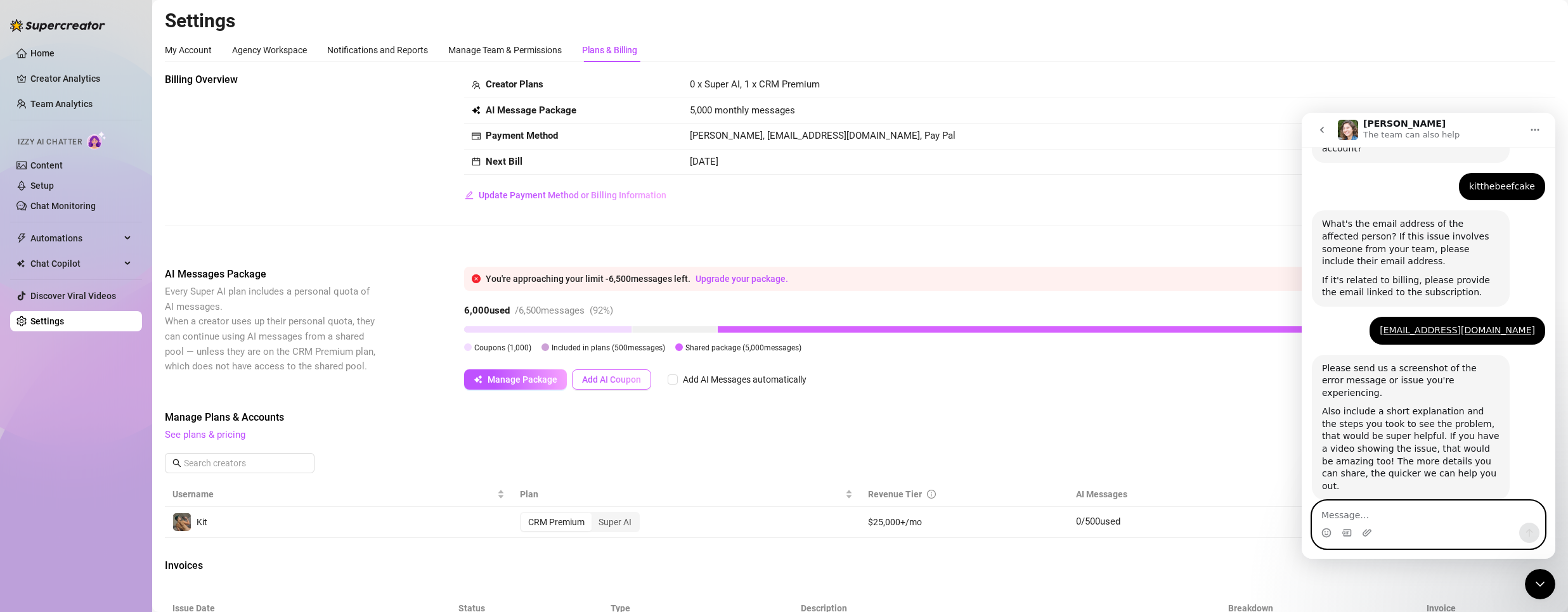
scroll to position [239, 0]
click at [1533, 129] on icon "Home" at bounding box center [1535, 130] width 10 height 10
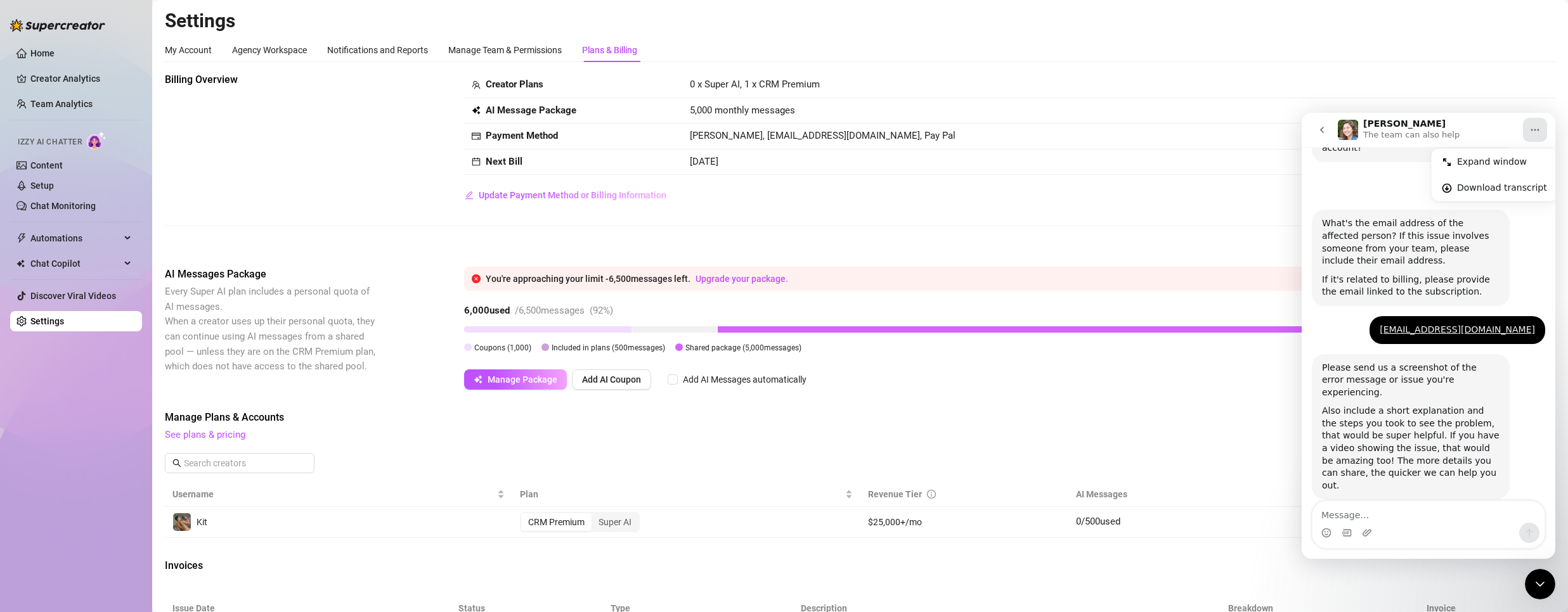
click at [1534, 129] on icon "Home" at bounding box center [1535, 130] width 10 height 10
